Goal: Task Accomplishment & Management: Use online tool/utility

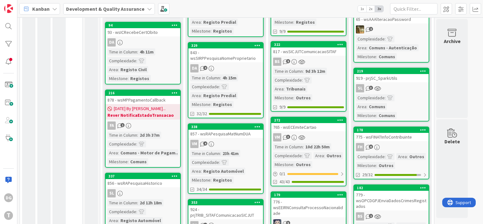
scroll to position [189, 0]
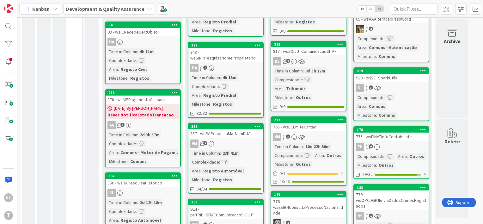
click at [323, 57] on div "BS 9" at bounding box center [308, 61] width 75 height 8
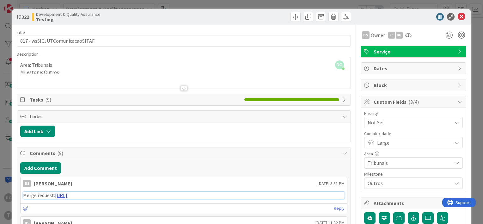
click at [67, 195] on link "[URL]" at bounding box center [61, 195] width 12 height 6
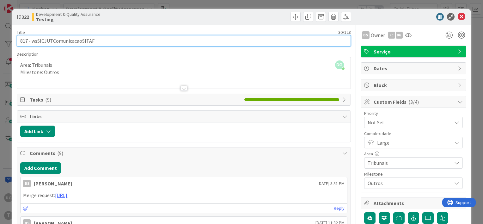
drag, startPoint x: 104, startPoint y: 42, endPoint x: 32, endPoint y: 28, distance: 73.5
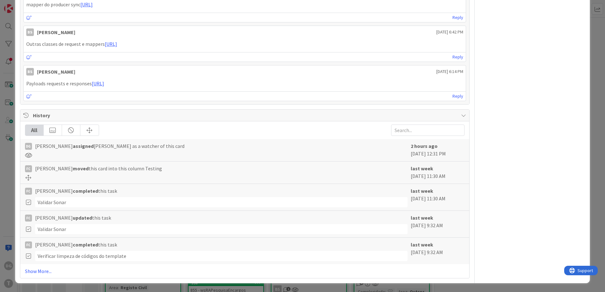
scroll to position [463, 0]
drag, startPoint x: 210, startPoint y: 167, endPoint x: 189, endPoint y: 170, distance: 21.5
click at [210, 167] on div "FC [PERSON_NAME] moved this card into this column Testing" at bounding box center [216, 169] width 382 height 8
click at [0, 156] on html "DG T Kanban Development & Quality Assurance 1x 2x 3x 29 Upstream 3 Info 26 Buil…" at bounding box center [302, 146] width 605 height 292
click at [0, 170] on html "DG T Kanban Development & Quality Assurance 1x 2x 3x 29 Upstream 3 Info 26 Buil…" at bounding box center [302, 146] width 605 height 292
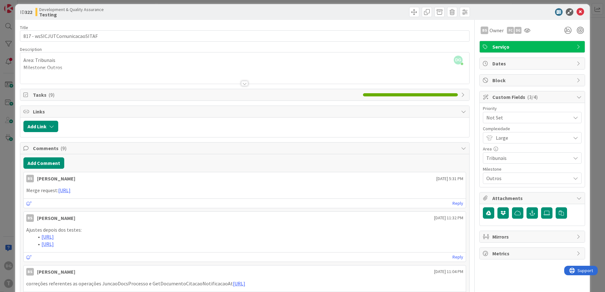
scroll to position [0, 0]
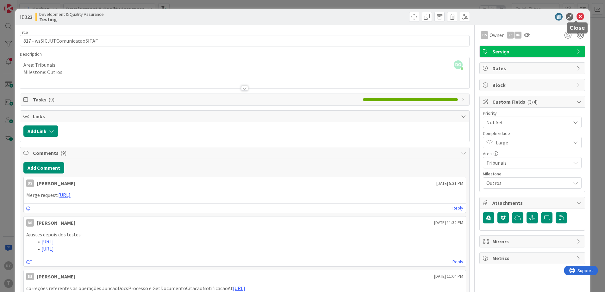
click at [483, 17] on icon at bounding box center [580, 17] width 8 height 8
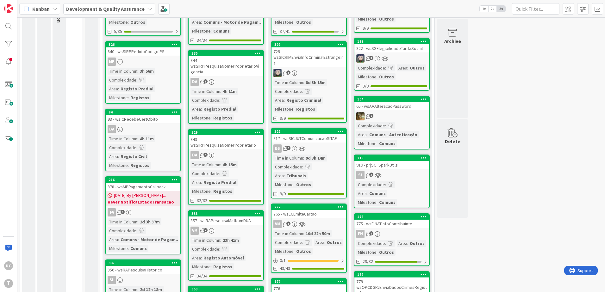
scroll to position [94, 0]
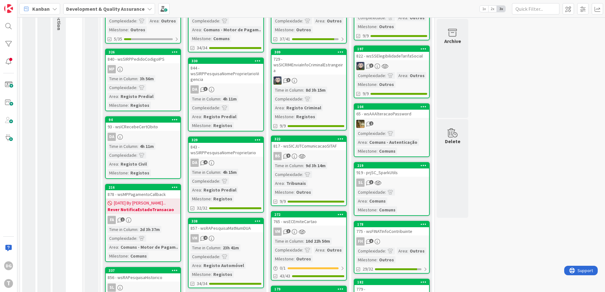
click at [333, 79] on div "3" at bounding box center [308, 81] width 75 height 8
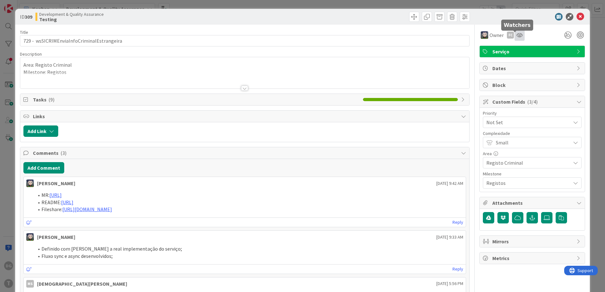
click at [483, 34] on icon at bounding box center [519, 35] width 6 height 5
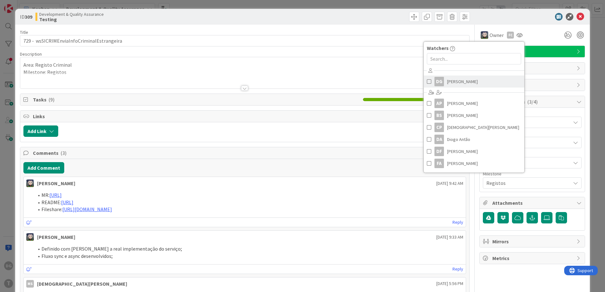
click at [459, 80] on span "[PERSON_NAME]" at bounding box center [462, 81] width 31 height 9
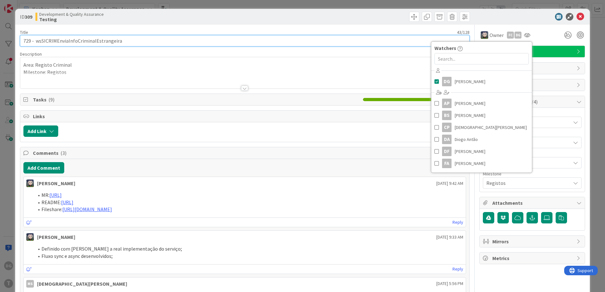
drag, startPoint x: 153, startPoint y: 39, endPoint x: 36, endPoint y: 37, distance: 116.4
click at [36, 37] on input "729 - wsSICRIMEnviaInfoCriminalEstrangeira" at bounding box center [244, 40] width 449 height 11
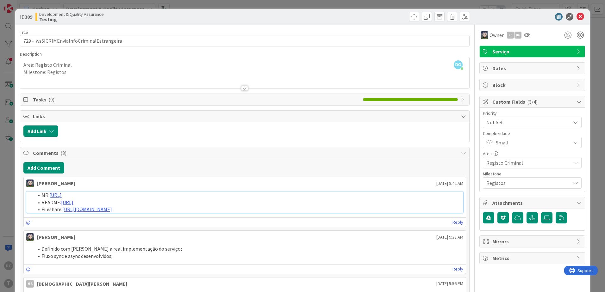
click at [62, 195] on link "[URL]" at bounding box center [55, 195] width 12 height 6
